Goal: Communication & Community: Participate in discussion

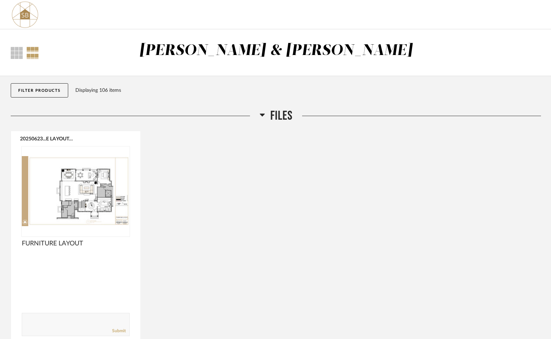
click at [275, 171] on div "20250623...E LAYOUT.pdf FURNITURE LAYOUT Comments: Submit" at bounding box center [276, 239] width 530 height 216
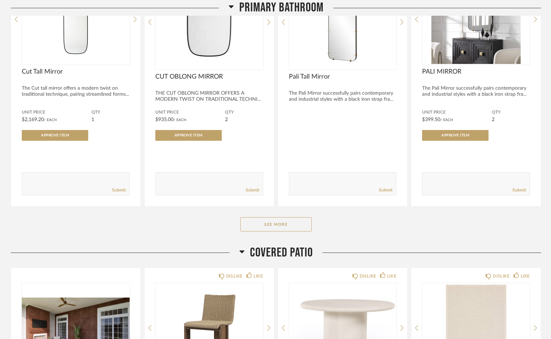
scroll to position [1180, 0]
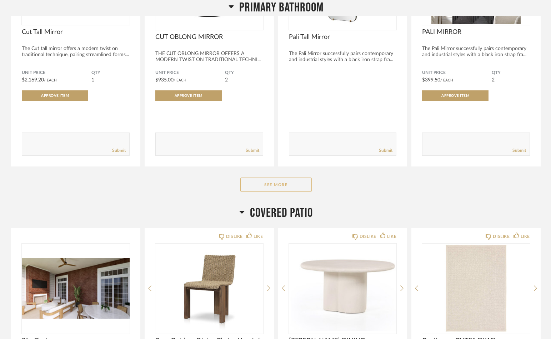
click at [291, 188] on button "See More" at bounding box center [275, 184] width 71 height 14
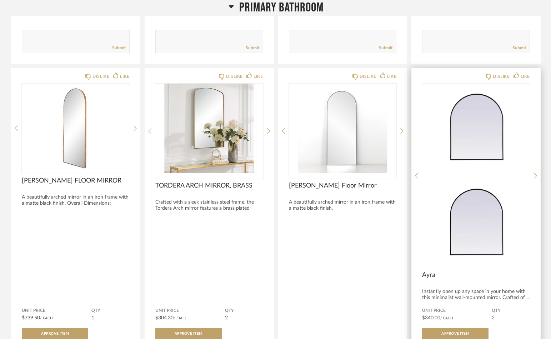
scroll to position [1362, 0]
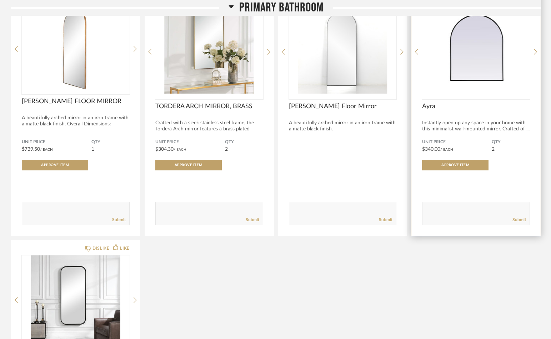
click at [483, 208] on textarea at bounding box center [475, 210] width 107 height 10
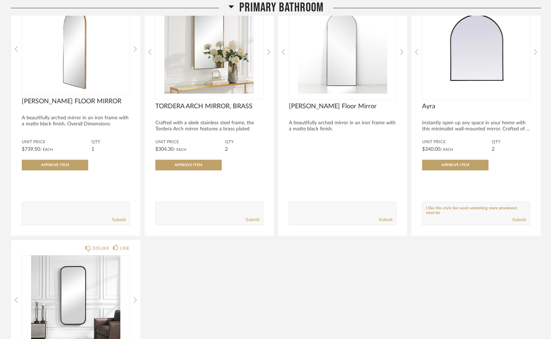
click at [410, 283] on div "DISLIKE LIKE Cut Tall Mirror The Cut tall mirror offers a modern twist on tradi…" at bounding box center [276, 103] width 530 height 730
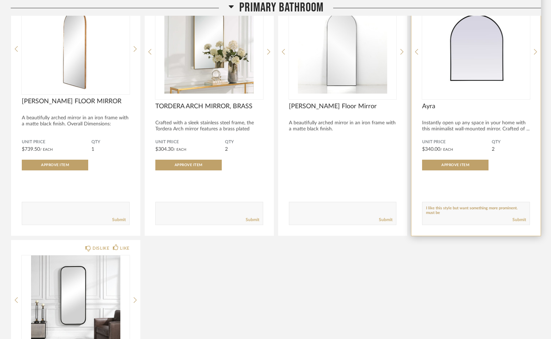
click at [450, 215] on div "Submit" at bounding box center [475, 220] width 107 height 10
click at [452, 210] on textarea at bounding box center [475, 210] width 107 height 10
type textarea "I like this style but want something more prominent. must be 42 x 28."
click at [518, 218] on link "Submit" at bounding box center [519, 220] width 14 height 6
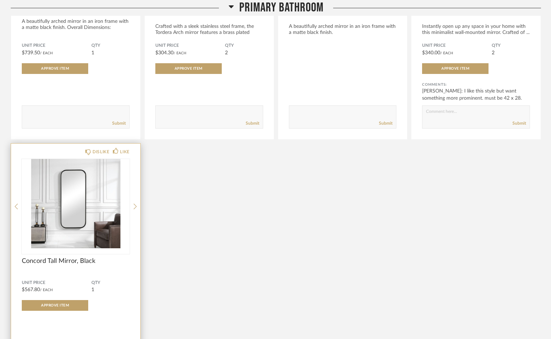
scroll to position [1535, 0]
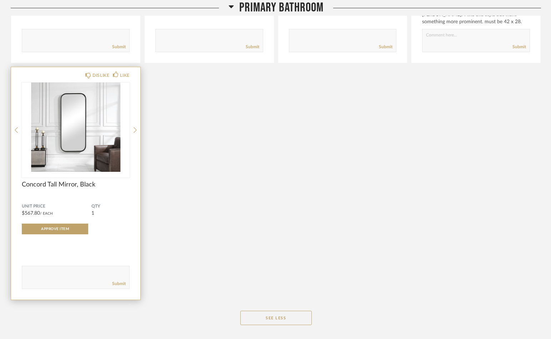
click at [70, 277] on textarea at bounding box center [75, 274] width 107 height 10
type textarea "I dont like the corners."
click at [112, 282] on link "Submit" at bounding box center [119, 283] width 14 height 6
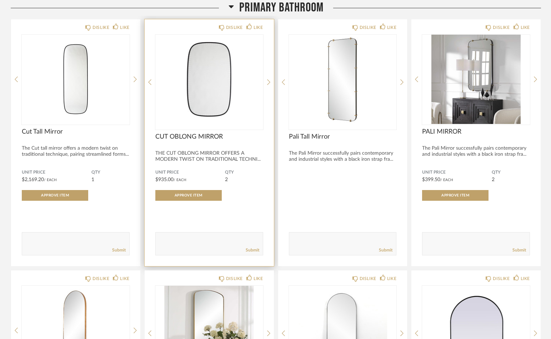
scroll to position [1041, 0]
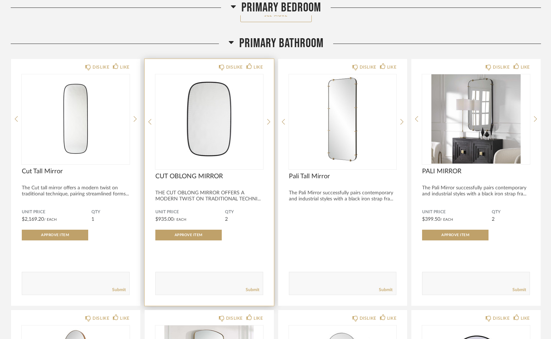
click at [193, 277] on textarea at bounding box center [209, 280] width 107 height 10
type textarea "hate the shape."
click at [250, 290] on link "Submit" at bounding box center [253, 290] width 14 height 6
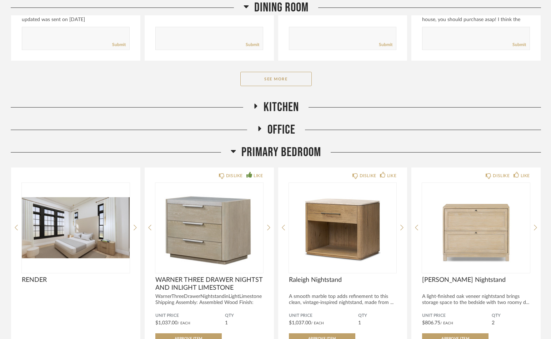
scroll to position [590, 0]
